Goal: Find specific page/section: Find specific page/section

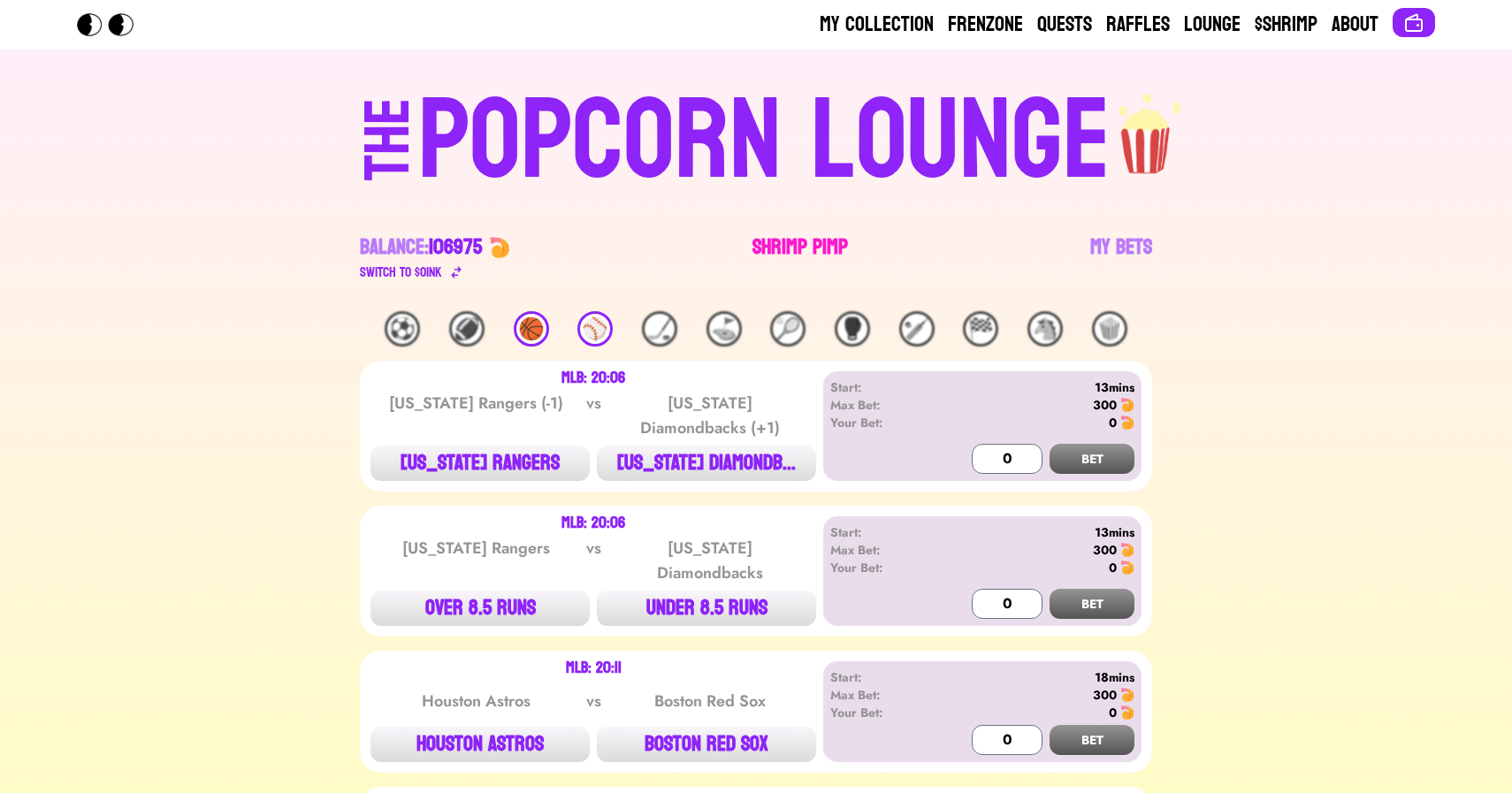
click at [798, 247] on link "Shrimp Pimp" at bounding box center [800, 259] width 96 height 50
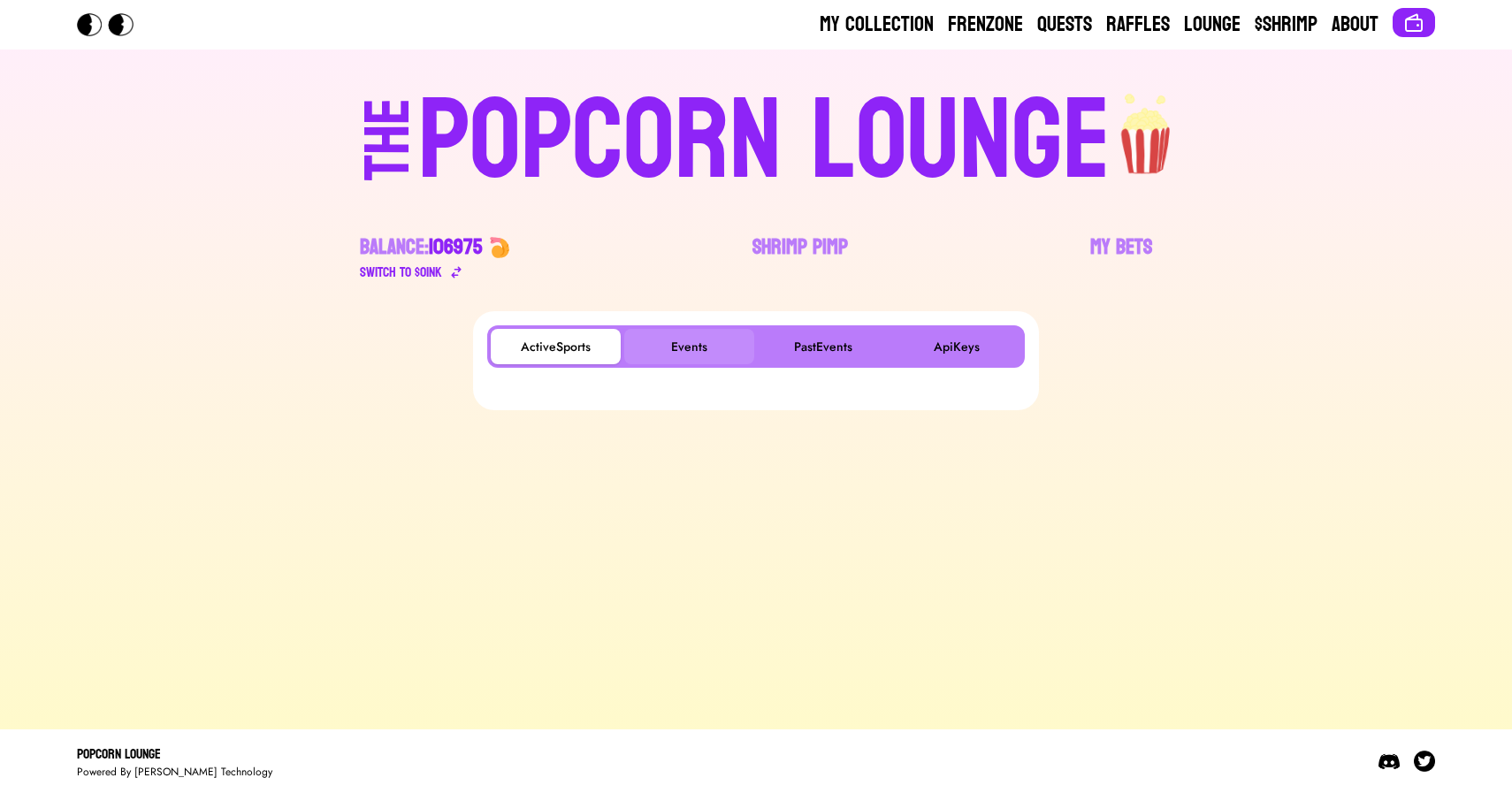
click at [686, 345] on button "Events" at bounding box center [689, 346] width 130 height 35
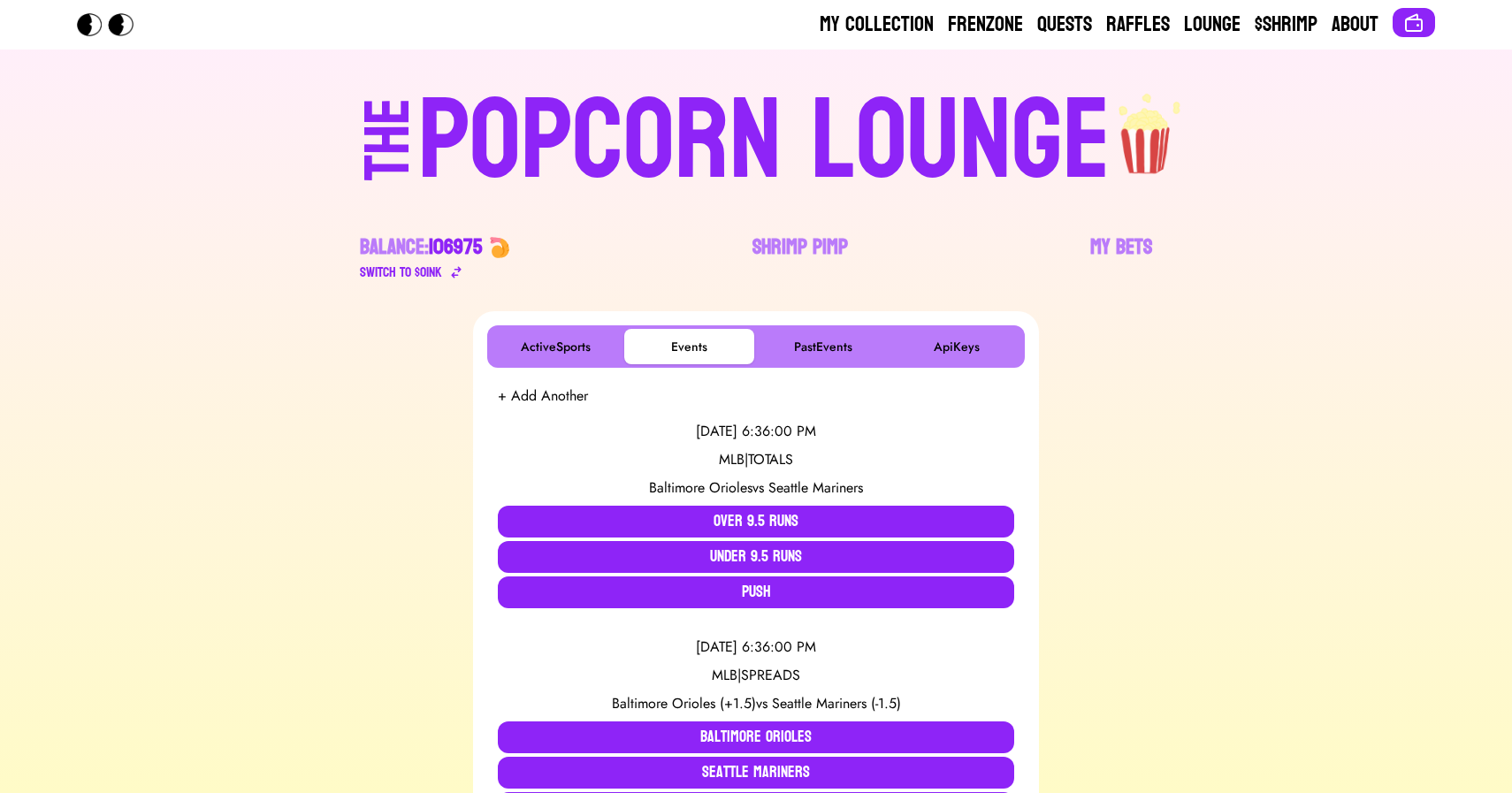
click at [662, 158] on div "POPCORN LOUNGE" at bounding box center [764, 141] width 692 height 113
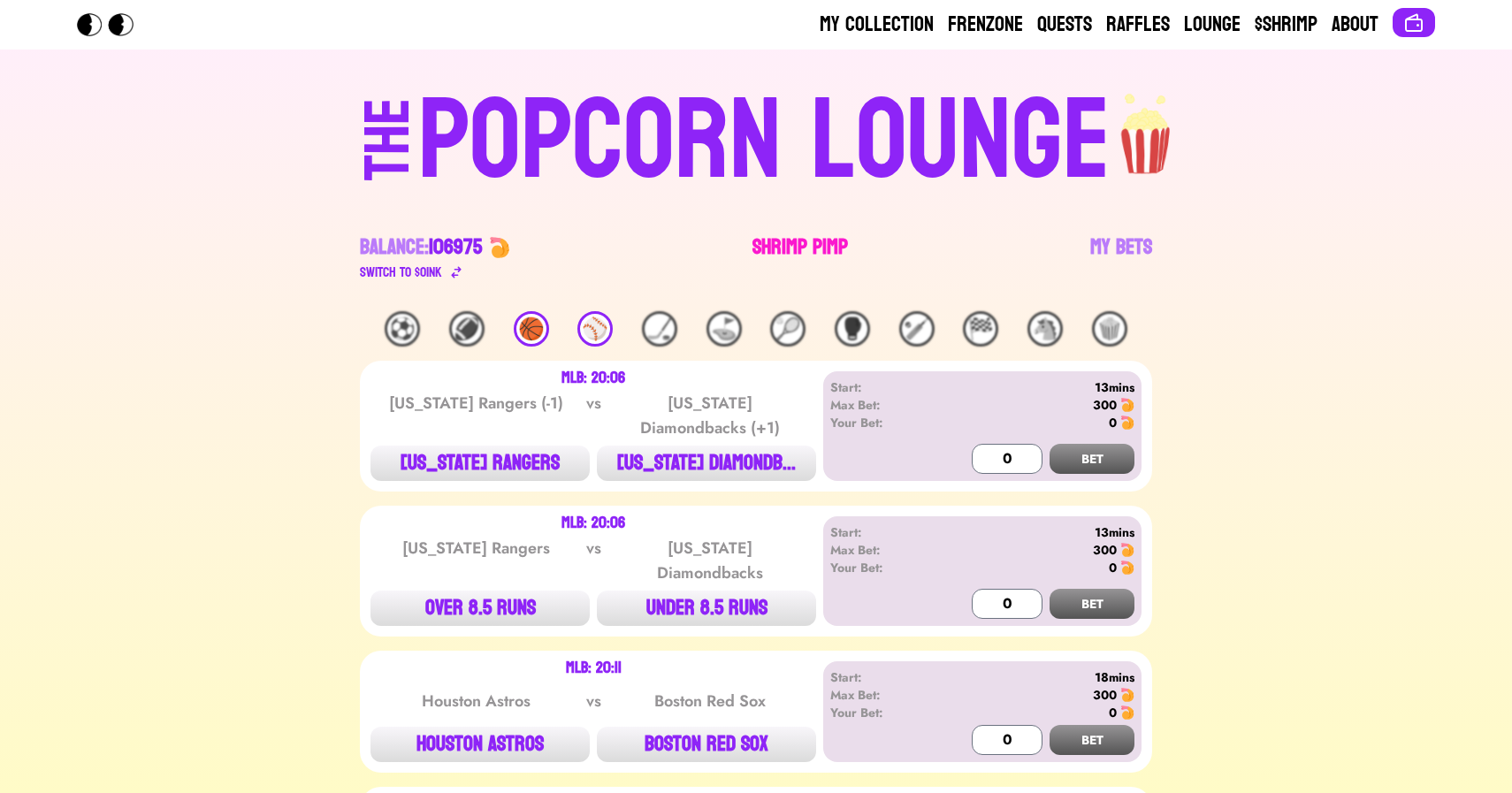
click at [801, 249] on link "Shrimp Pimp" at bounding box center [800, 259] width 96 height 50
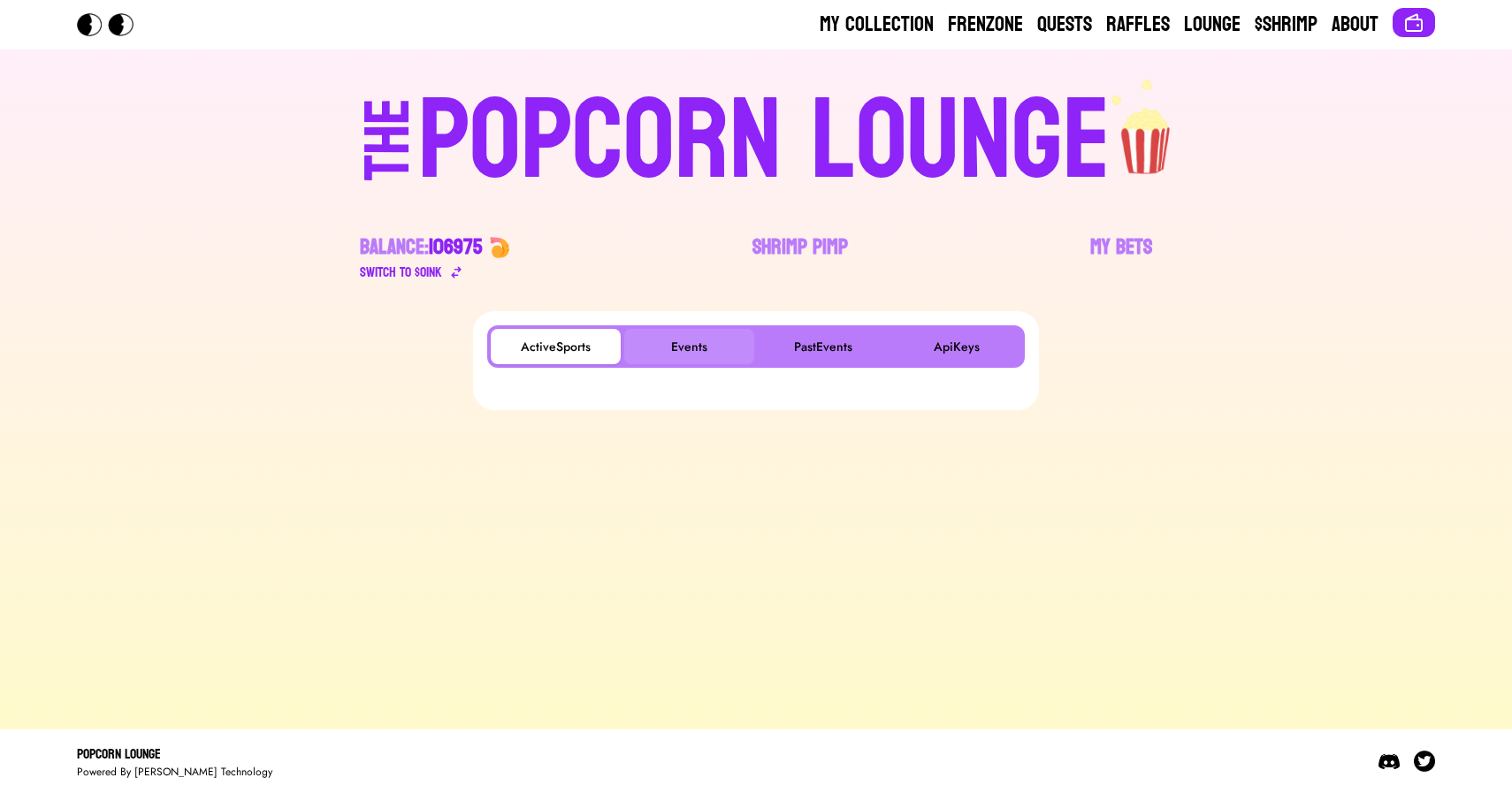
click at [703, 347] on button "Events" at bounding box center [689, 346] width 130 height 35
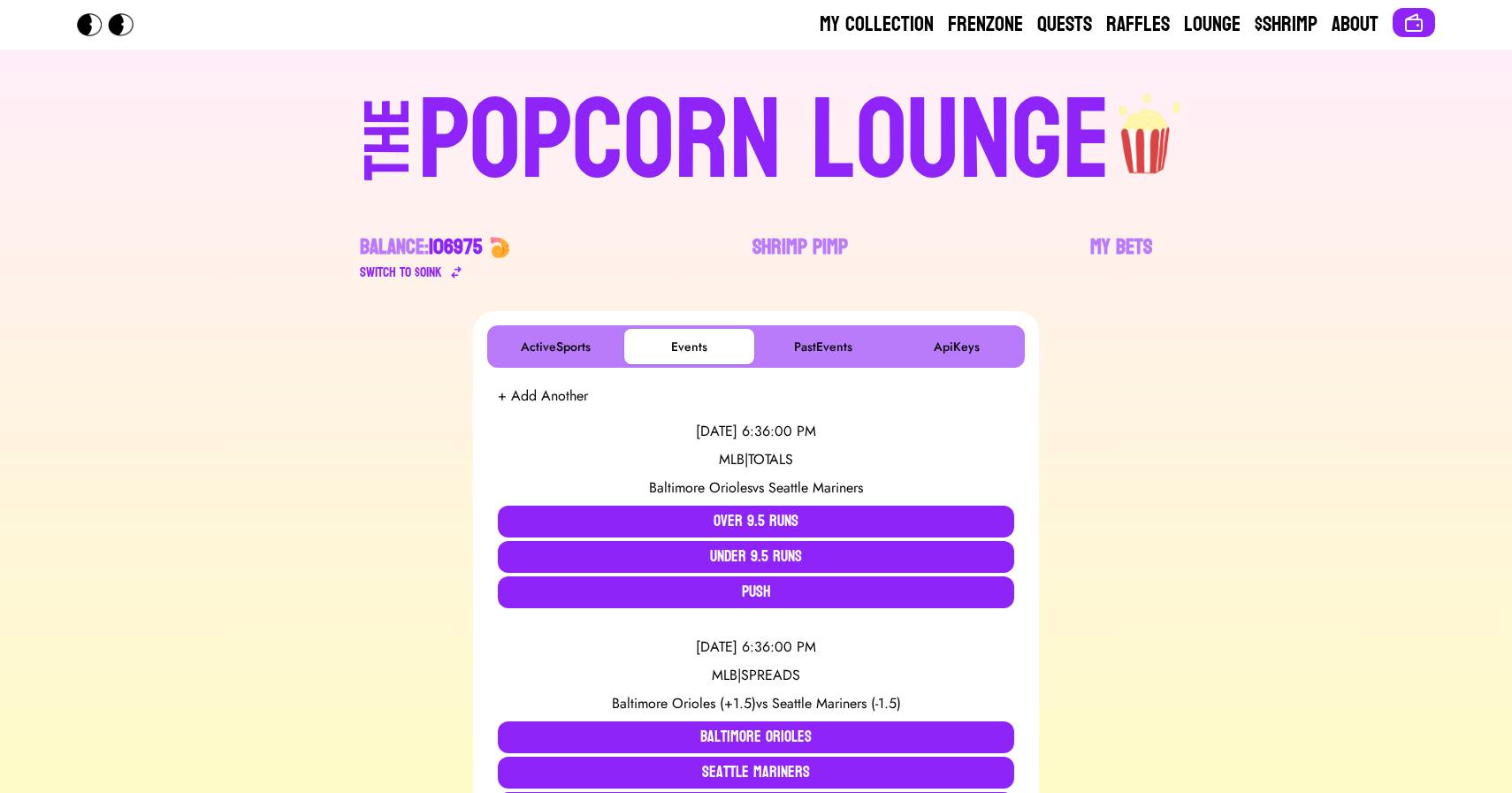
click at [454, 102] on div "POPCORN LOUNGE" at bounding box center [764, 141] width 692 height 113
